Goal: Transaction & Acquisition: Purchase product/service

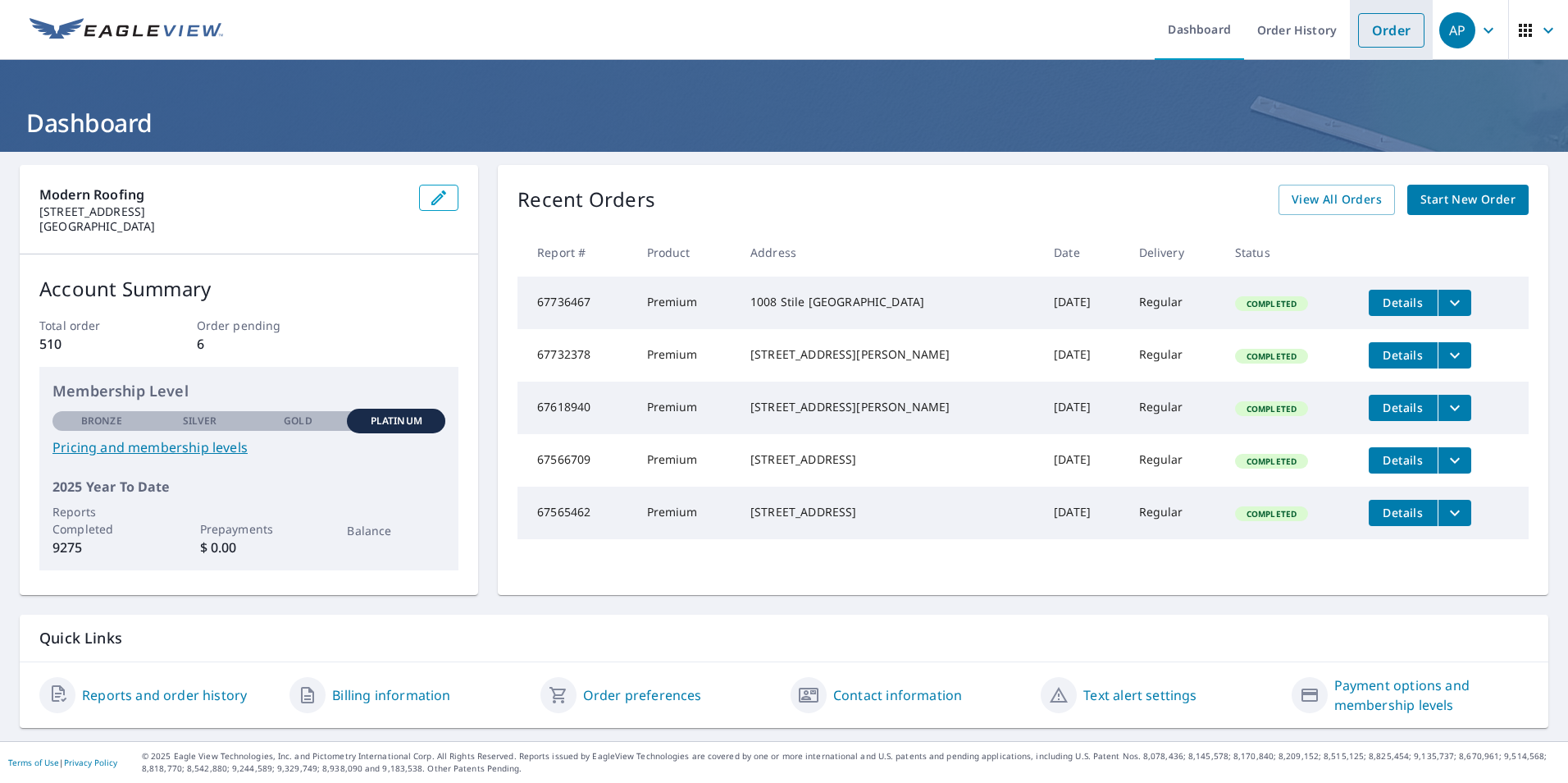
click at [1382, 22] on link "Order" at bounding box center [1391, 31] width 67 height 34
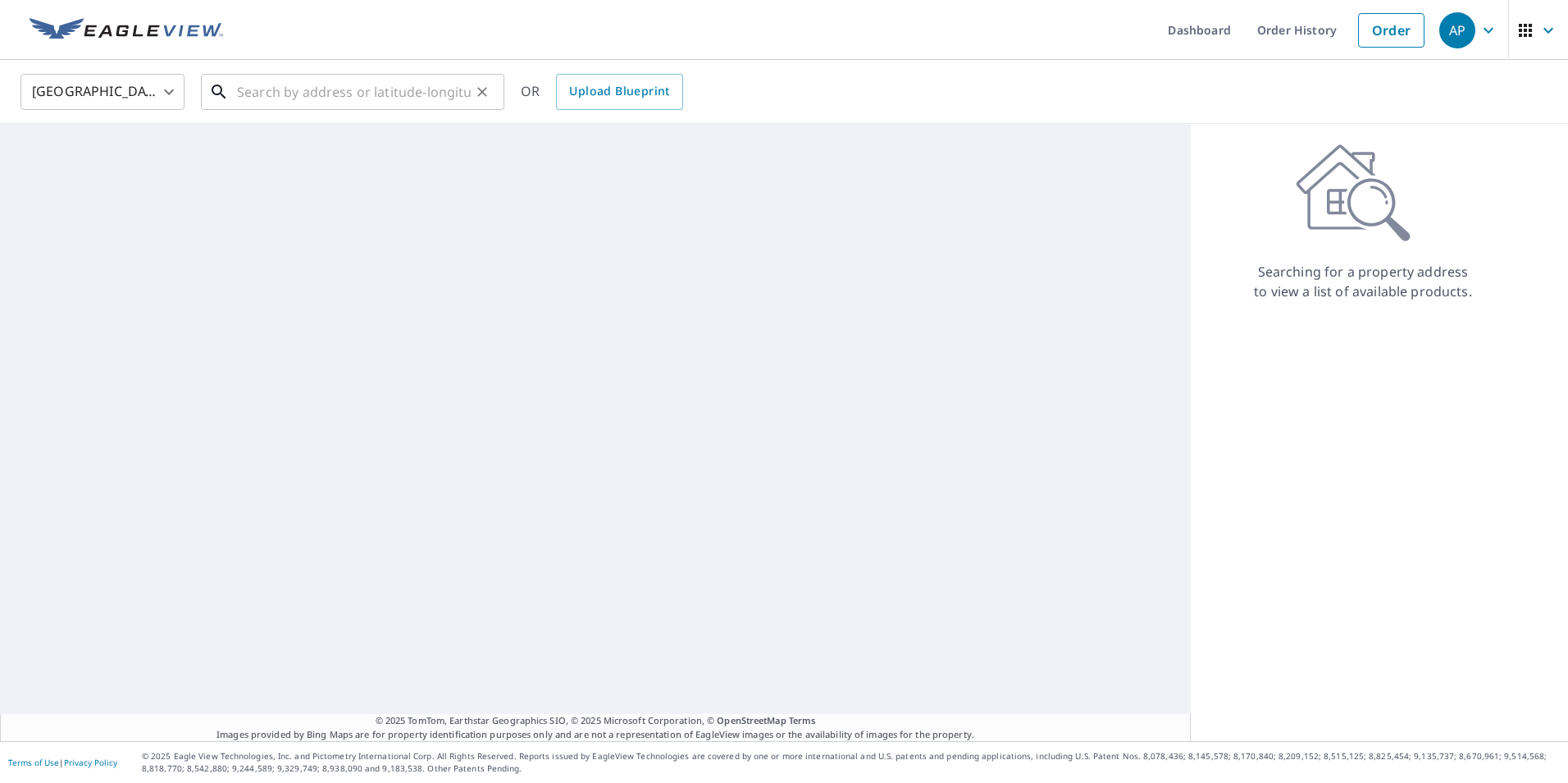
click at [377, 96] on input "text" at bounding box center [353, 92] width 234 height 46
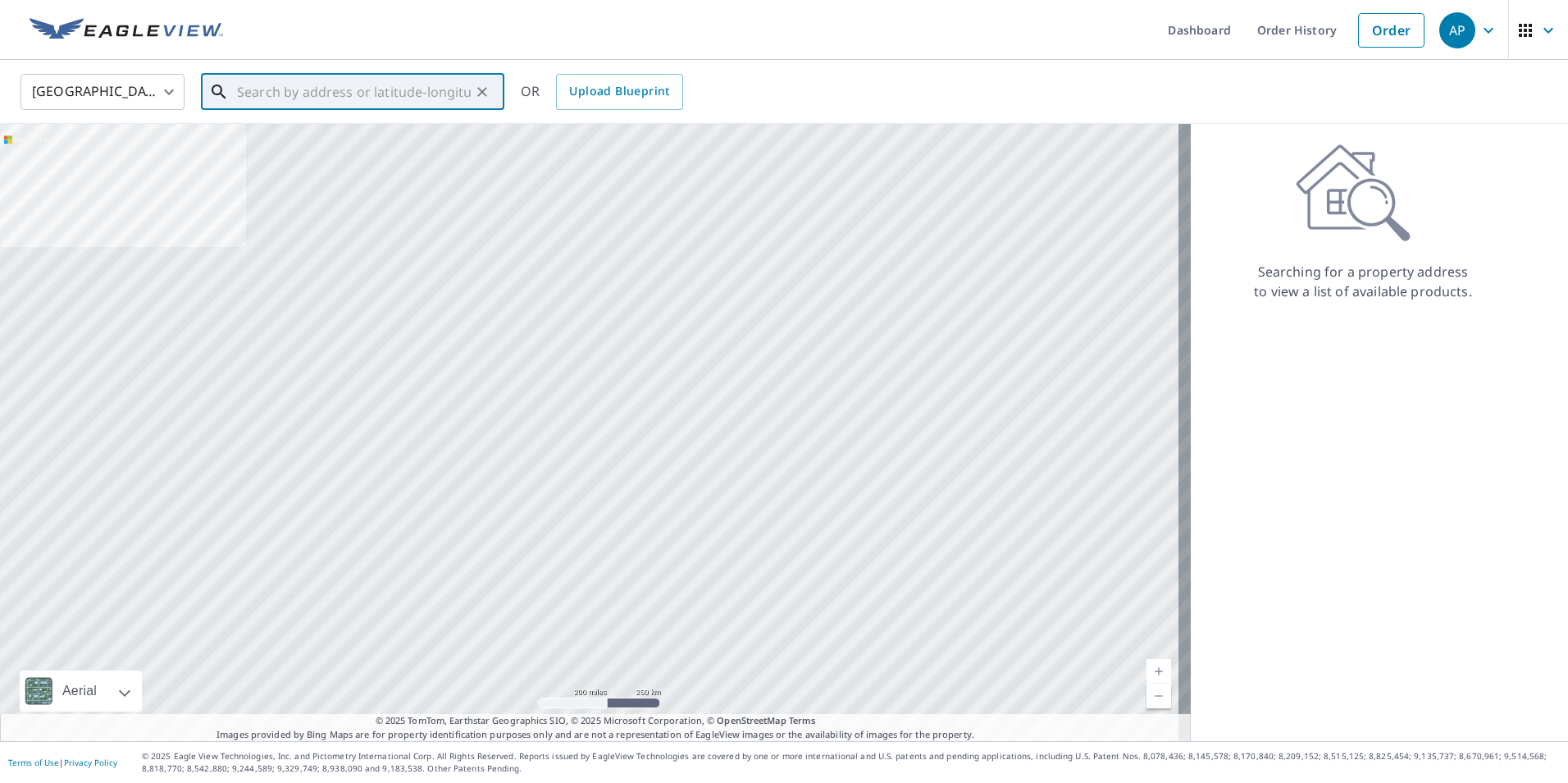
paste input "[STREET_ADDRESS]"
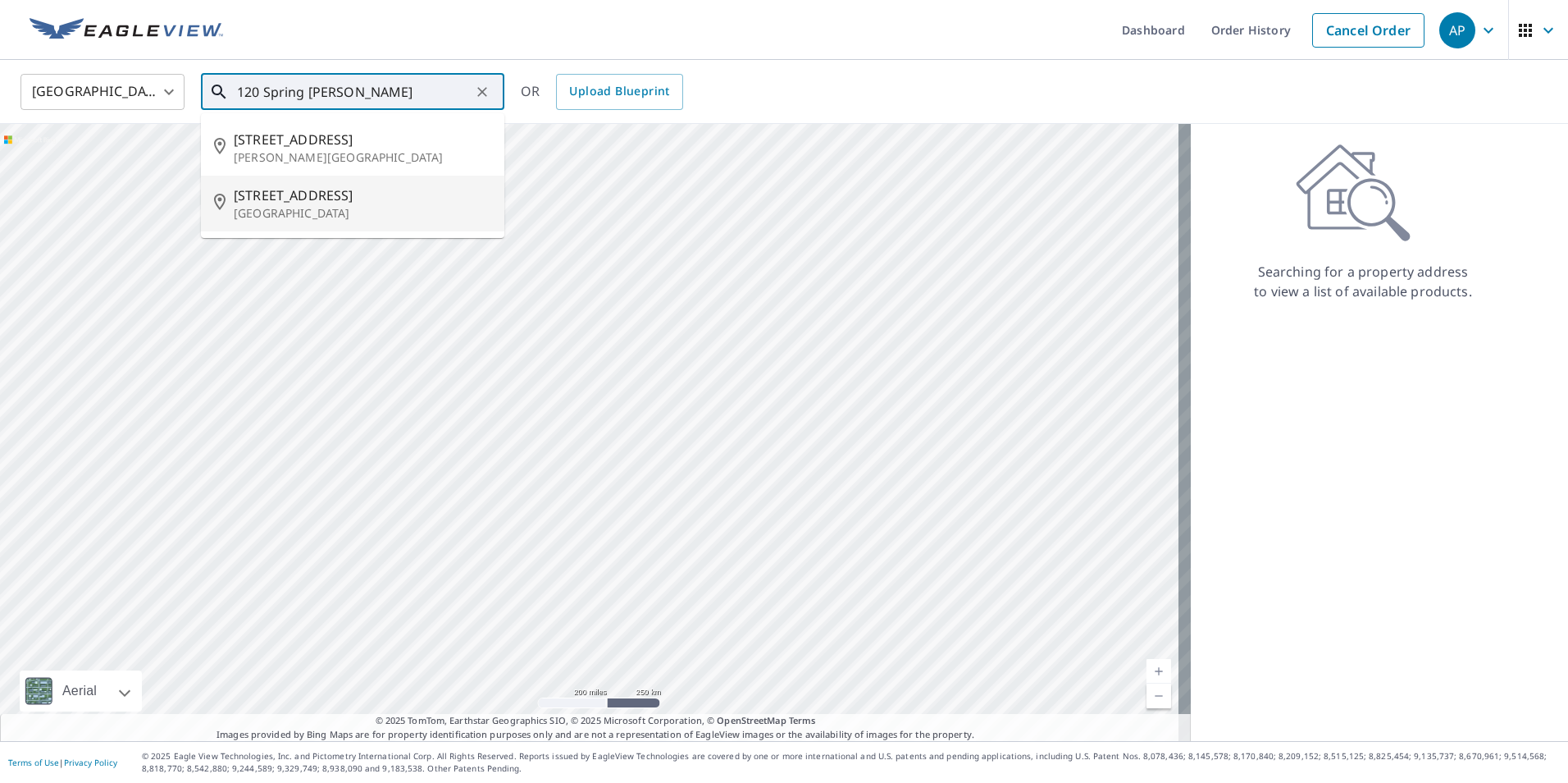
click at [385, 201] on span "[STREET_ADDRESS]" at bounding box center [363, 195] width 258 height 20
type input "[STREET_ADDRESS]"
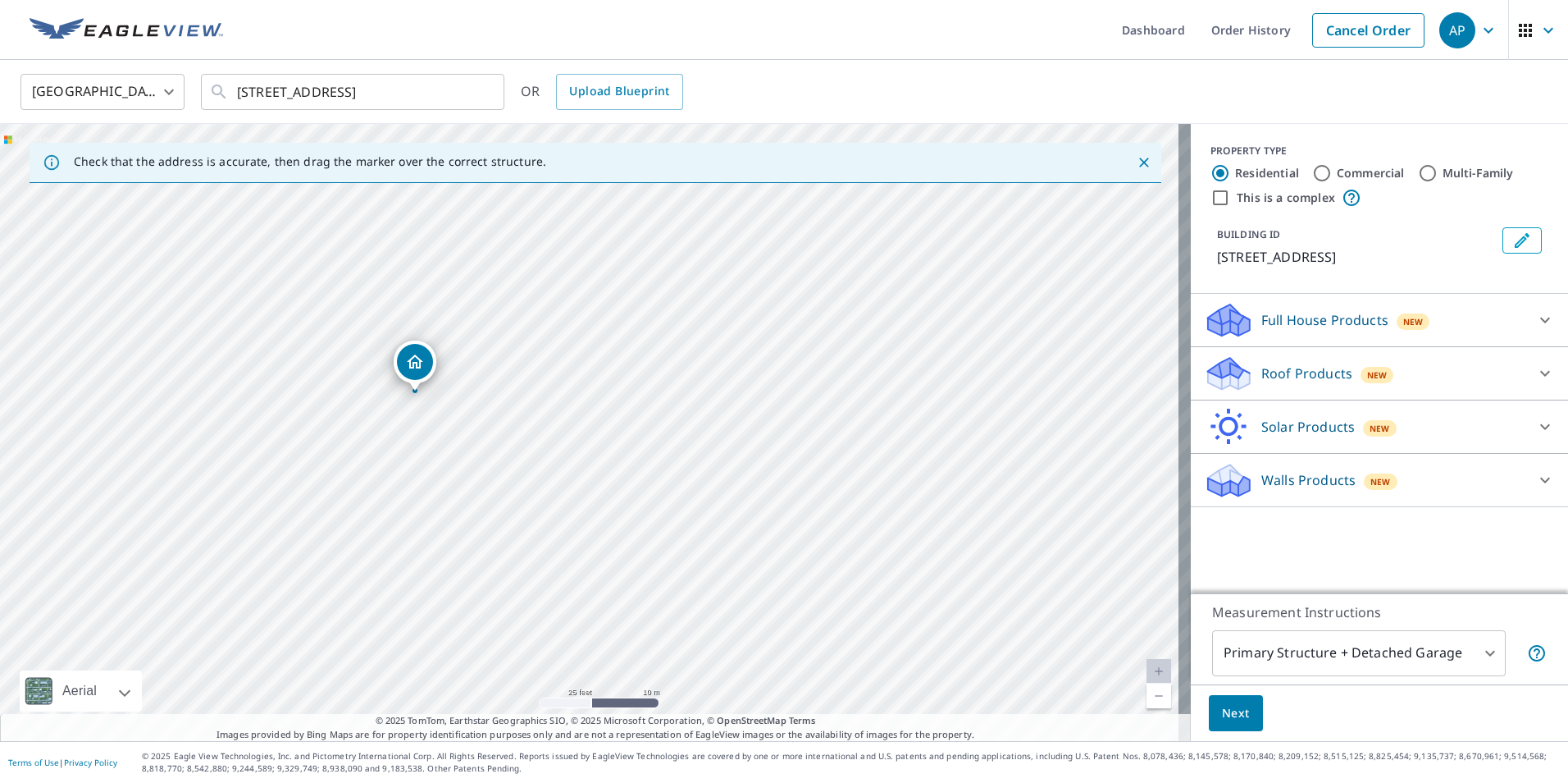
drag, startPoint x: 453, startPoint y: 362, endPoint x: 411, endPoint y: 363, distance: 42.0
click at [1300, 375] on p "Roof Products" at bounding box center [1307, 373] width 91 height 20
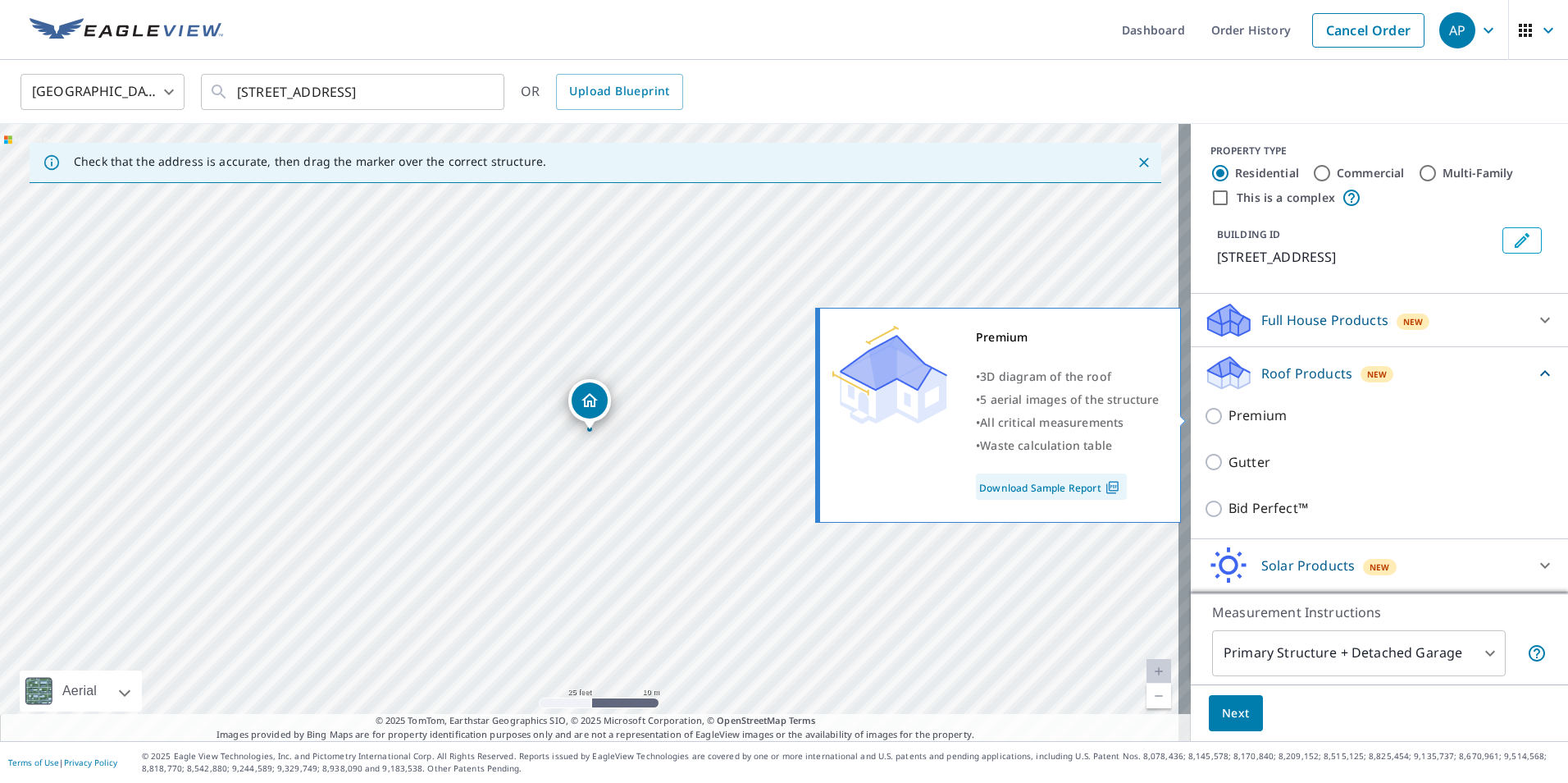
click at [1241, 419] on p "Premium" at bounding box center [1258, 415] width 58 height 20
click at [1229, 419] on input "Premium" at bounding box center [1217, 415] width 25 height 20
checkbox input "true"
